Goal: Navigation & Orientation: Find specific page/section

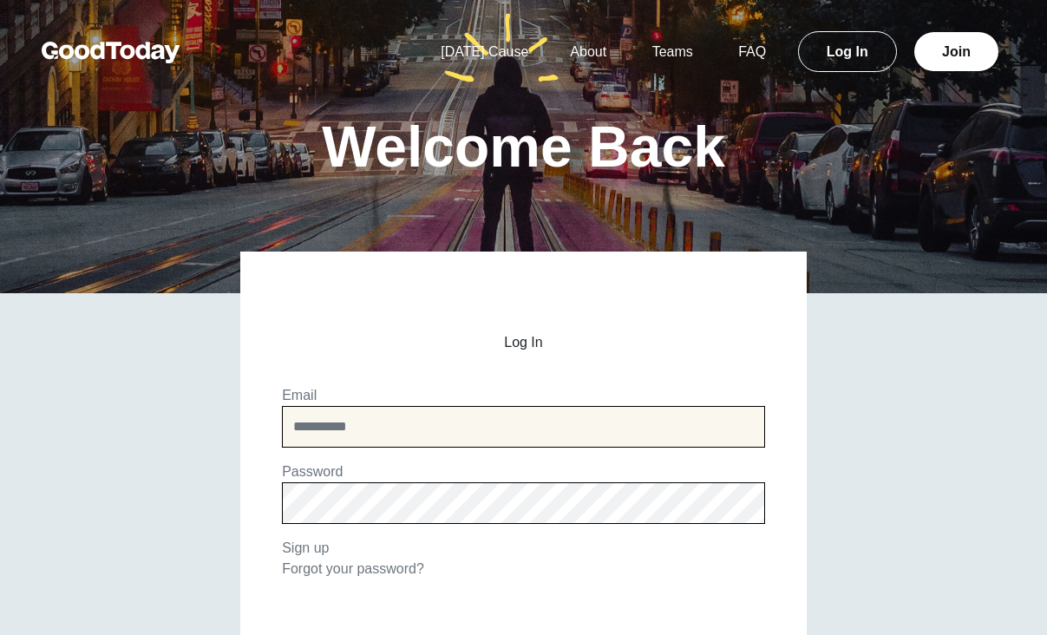
click at [381, 427] on input "email" at bounding box center [523, 427] width 483 height 42
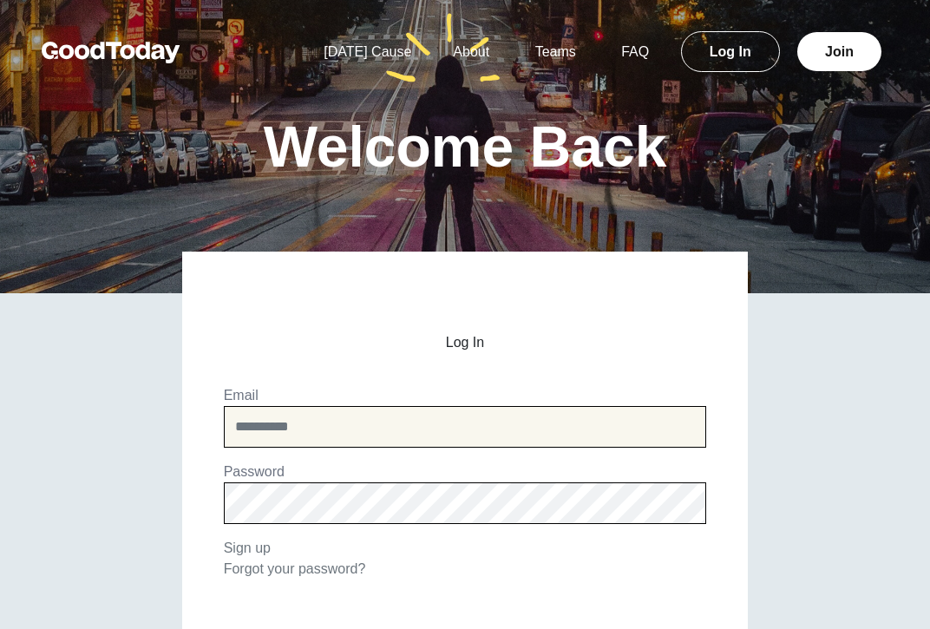
click at [316, 421] on input "email" at bounding box center [465, 427] width 483 height 42
click at [397, 421] on input "email" at bounding box center [465, 427] width 483 height 42
paste input "**********"
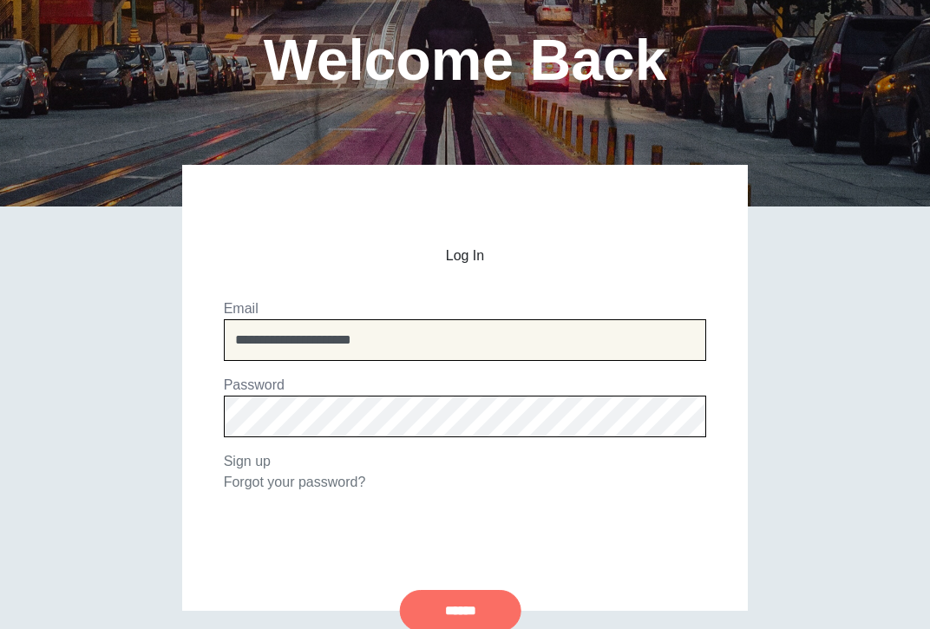
scroll to position [173, 0]
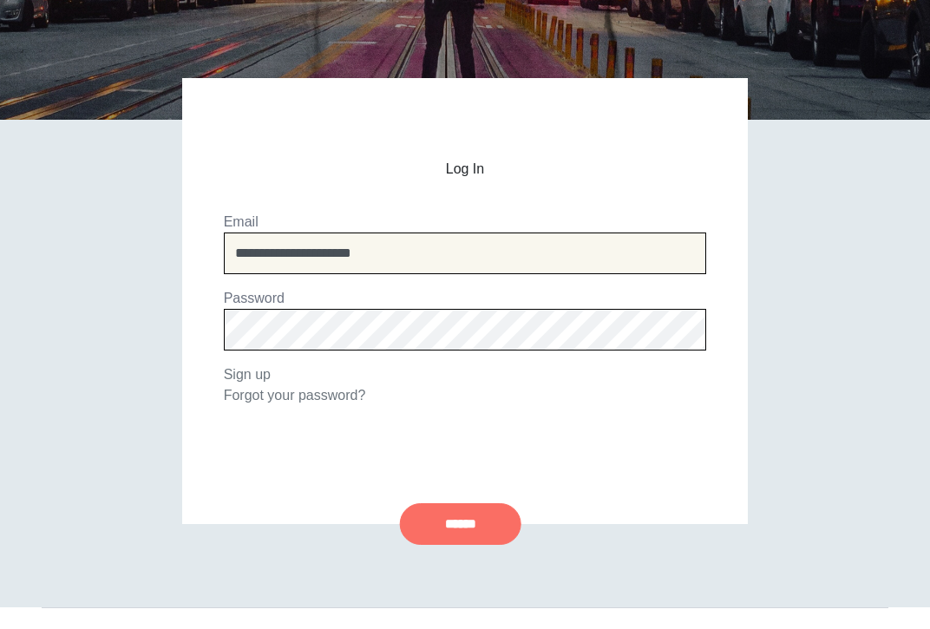
type input "**********"
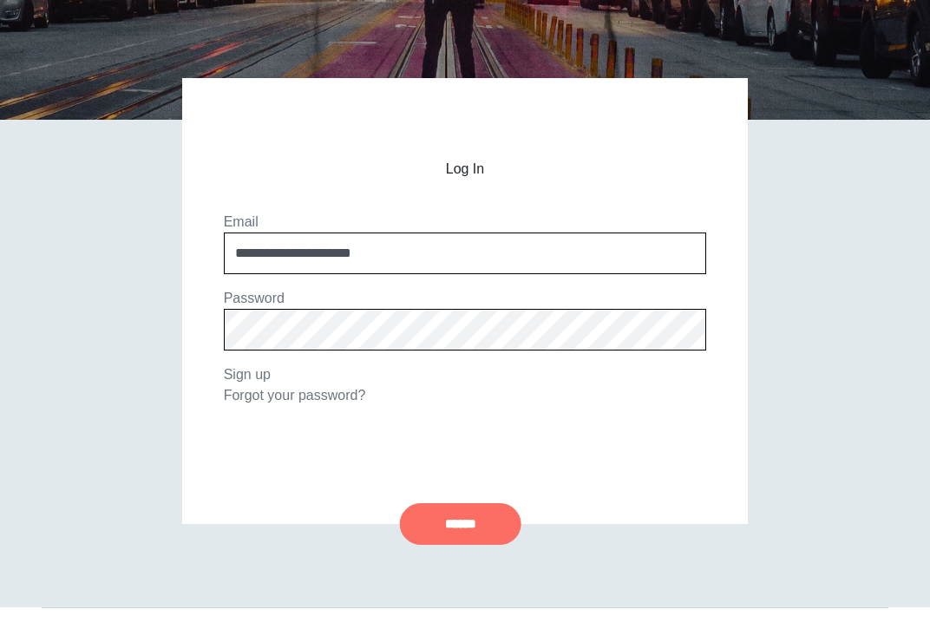
click at [460, 523] on input "******" at bounding box center [460, 524] width 121 height 42
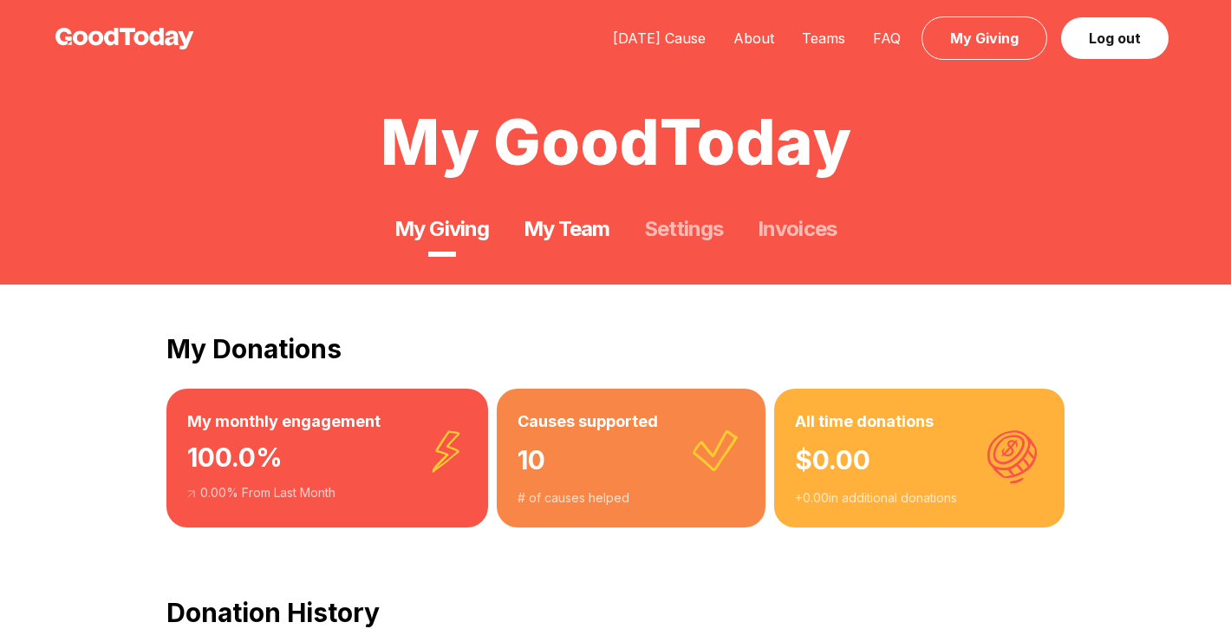
click at [603, 240] on link "My Team" at bounding box center [567, 229] width 86 height 28
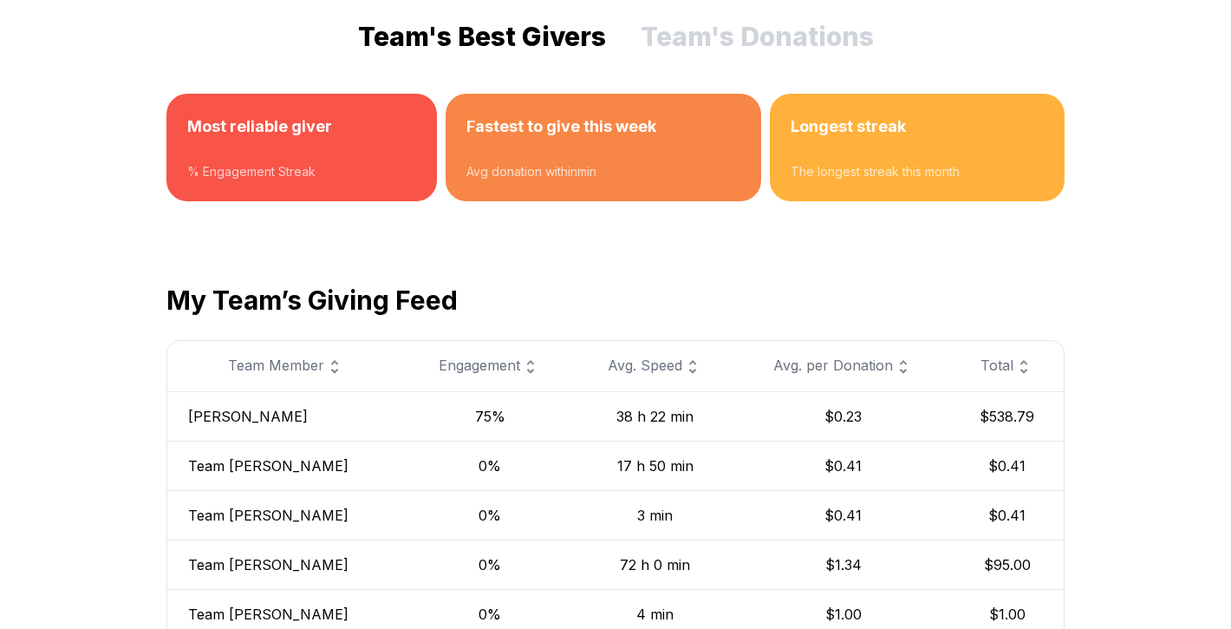
scroll to position [260, 0]
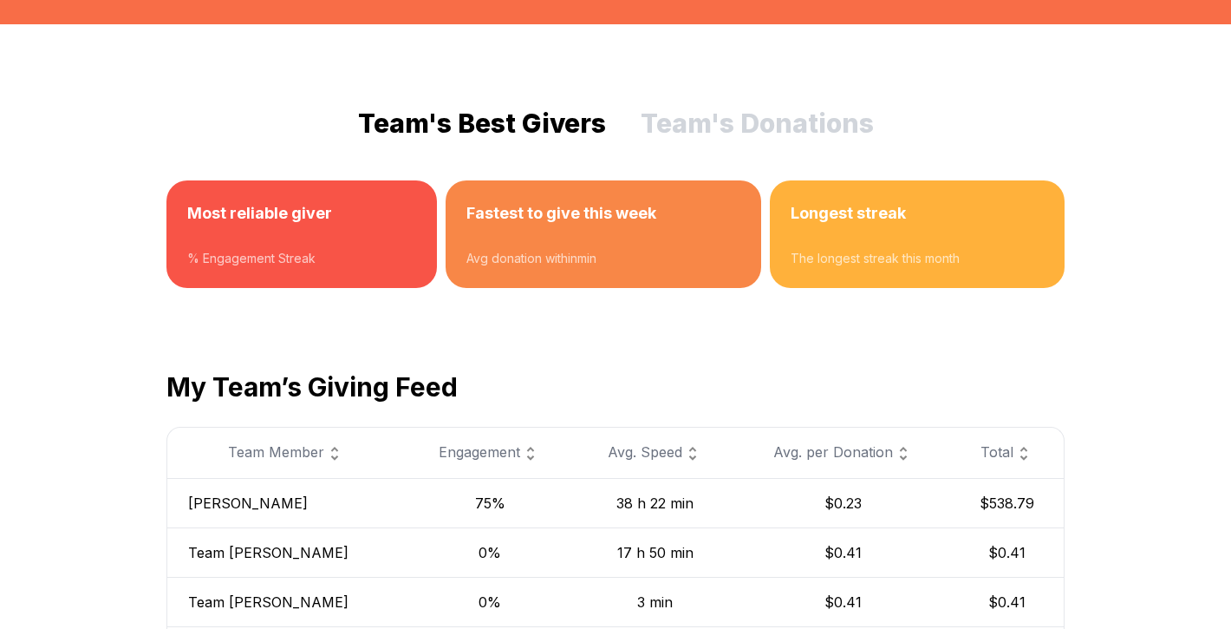
click at [240, 255] on div "% Engagement Streak" at bounding box center [301, 258] width 229 height 17
click at [243, 219] on h3 "Most reliable giver" at bounding box center [301, 213] width 229 height 24
click at [577, 215] on h3 "Fastest to give this week" at bounding box center [603, 213] width 274 height 24
click at [858, 218] on h3 "Longest streak" at bounding box center [917, 213] width 253 height 24
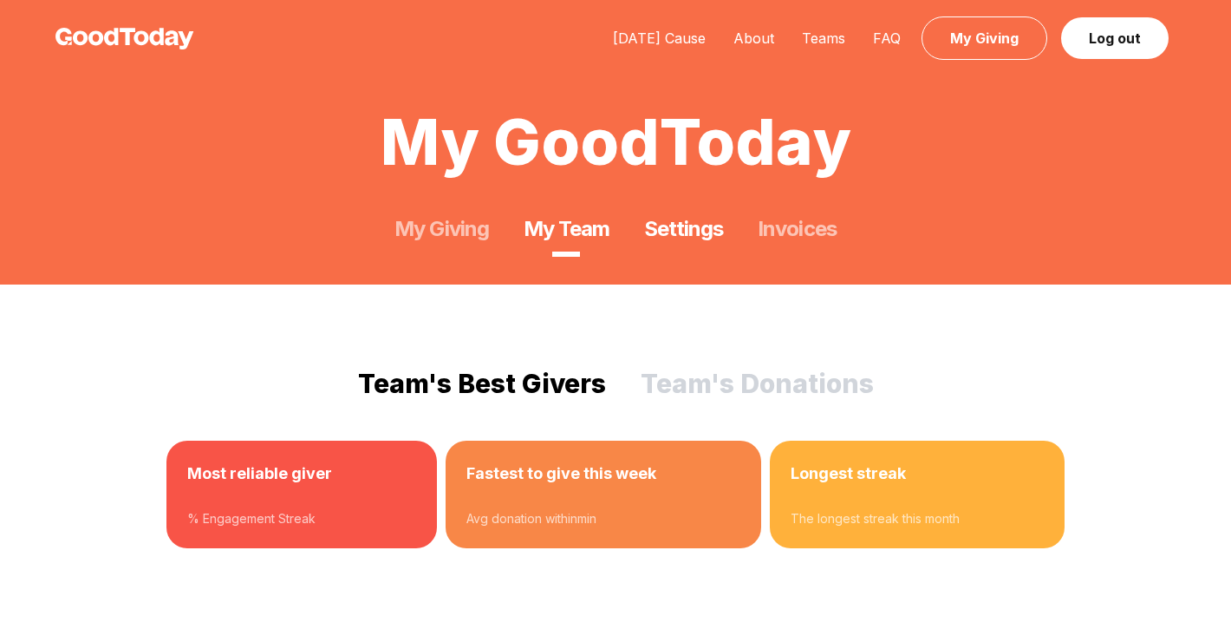
click at [704, 233] on link "Settings" at bounding box center [683, 229] width 79 height 28
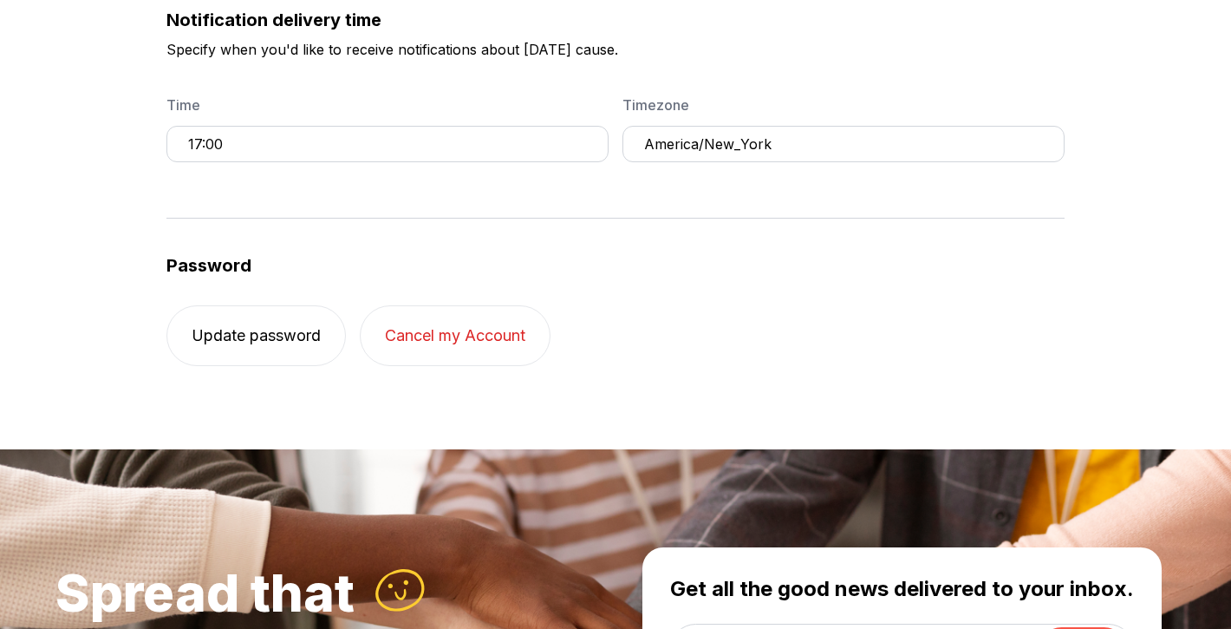
scroll to position [173, 0]
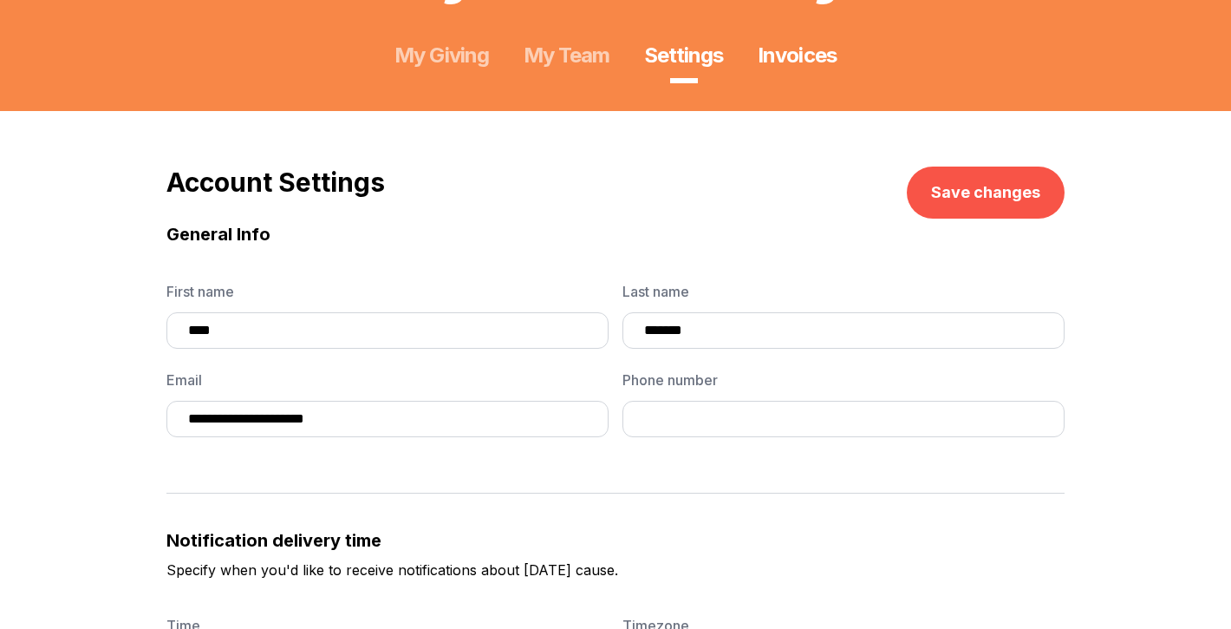
click at [778, 45] on link "Invoices" at bounding box center [797, 56] width 78 height 28
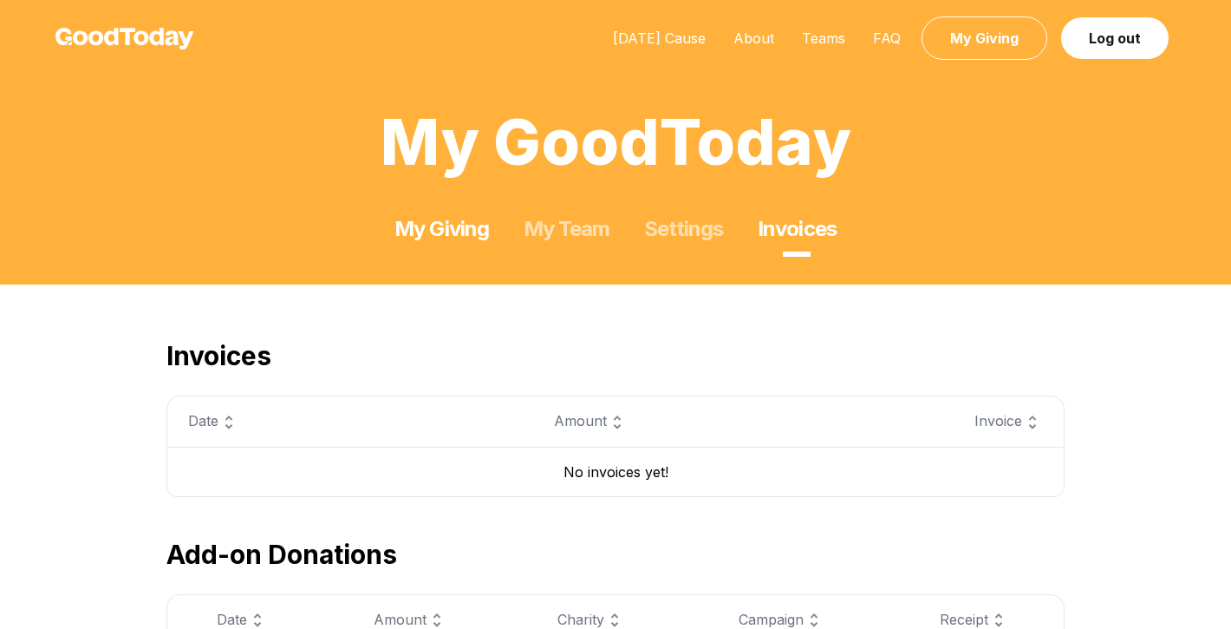
click at [413, 237] on link "My Giving" at bounding box center [442, 229] width 94 height 28
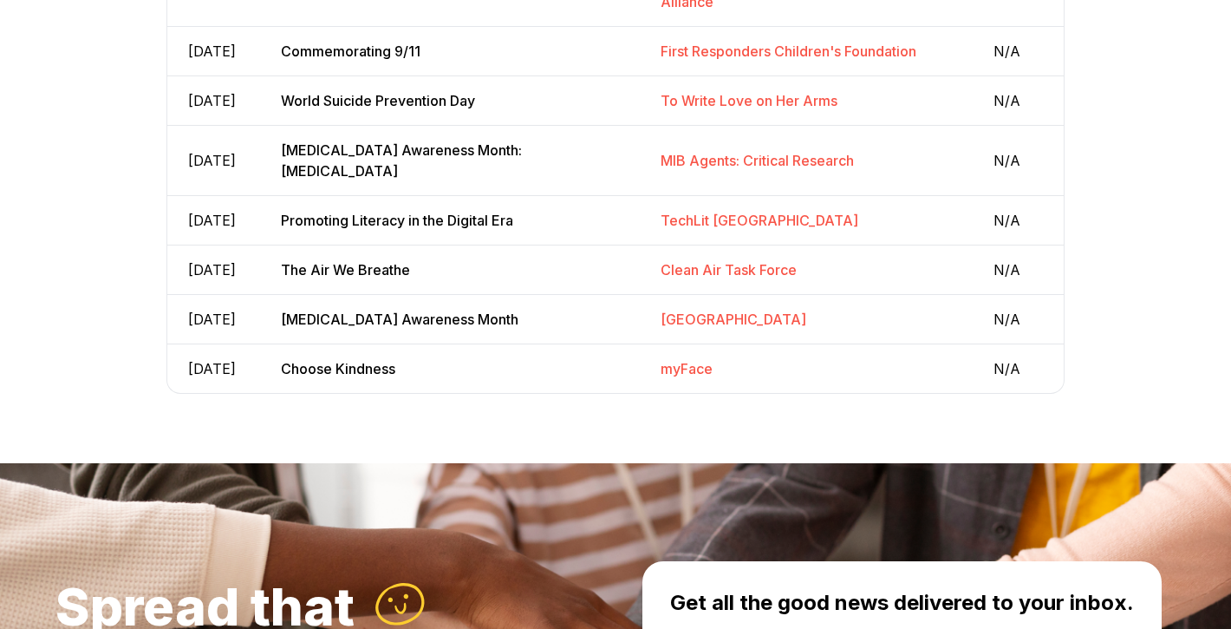
scroll to position [520, 0]
